Goal: Information Seeking & Learning: Learn about a topic

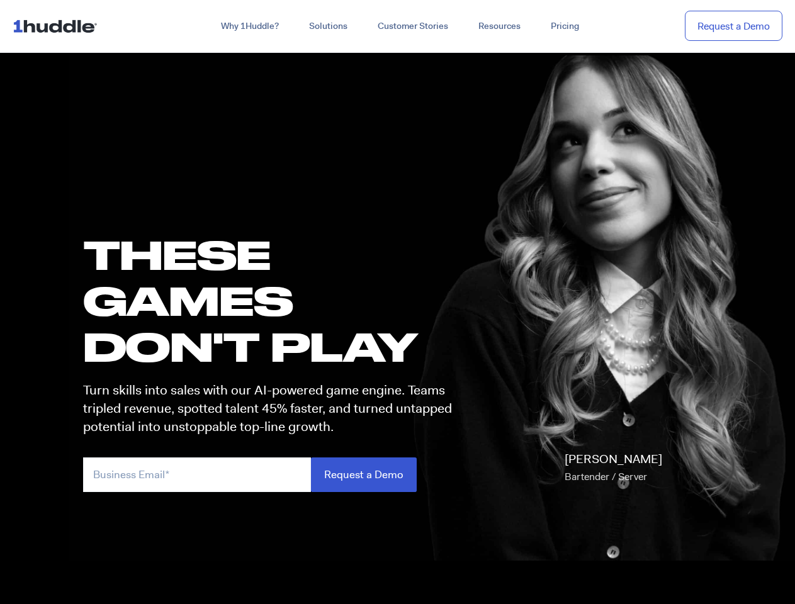
click at [397, 302] on h1 "these GAMES DON'T PLAY" at bounding box center [273, 301] width 380 height 138
click at [249, 26] on link "Why 1Huddle?" at bounding box center [250, 26] width 88 height 23
click at [327, 26] on link "Solutions" at bounding box center [328, 26] width 69 height 23
click at [498, 26] on link "Resources" at bounding box center [499, 26] width 72 height 23
click at [273, 474] on input "email" at bounding box center [197, 474] width 228 height 35
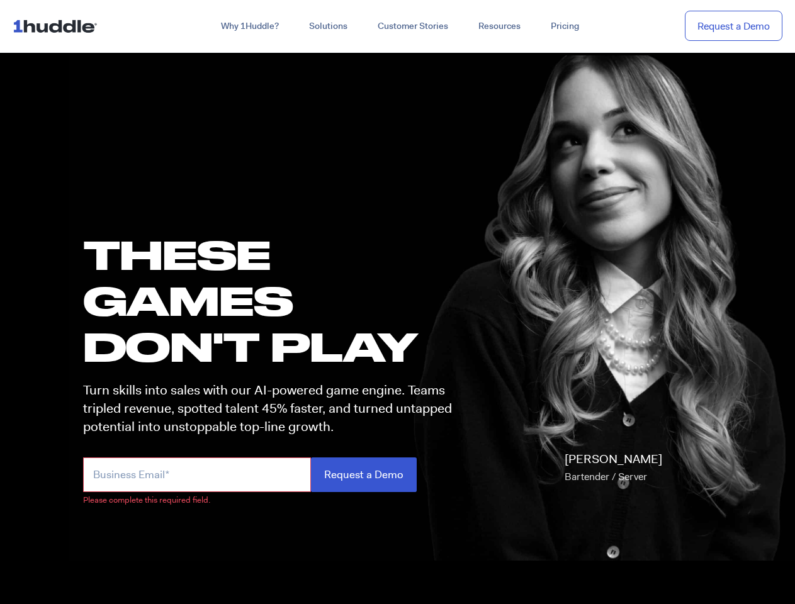
click at [363, 474] on input "Request a Demo" at bounding box center [364, 474] width 106 height 35
